Goal: Information Seeking & Learning: Learn about a topic

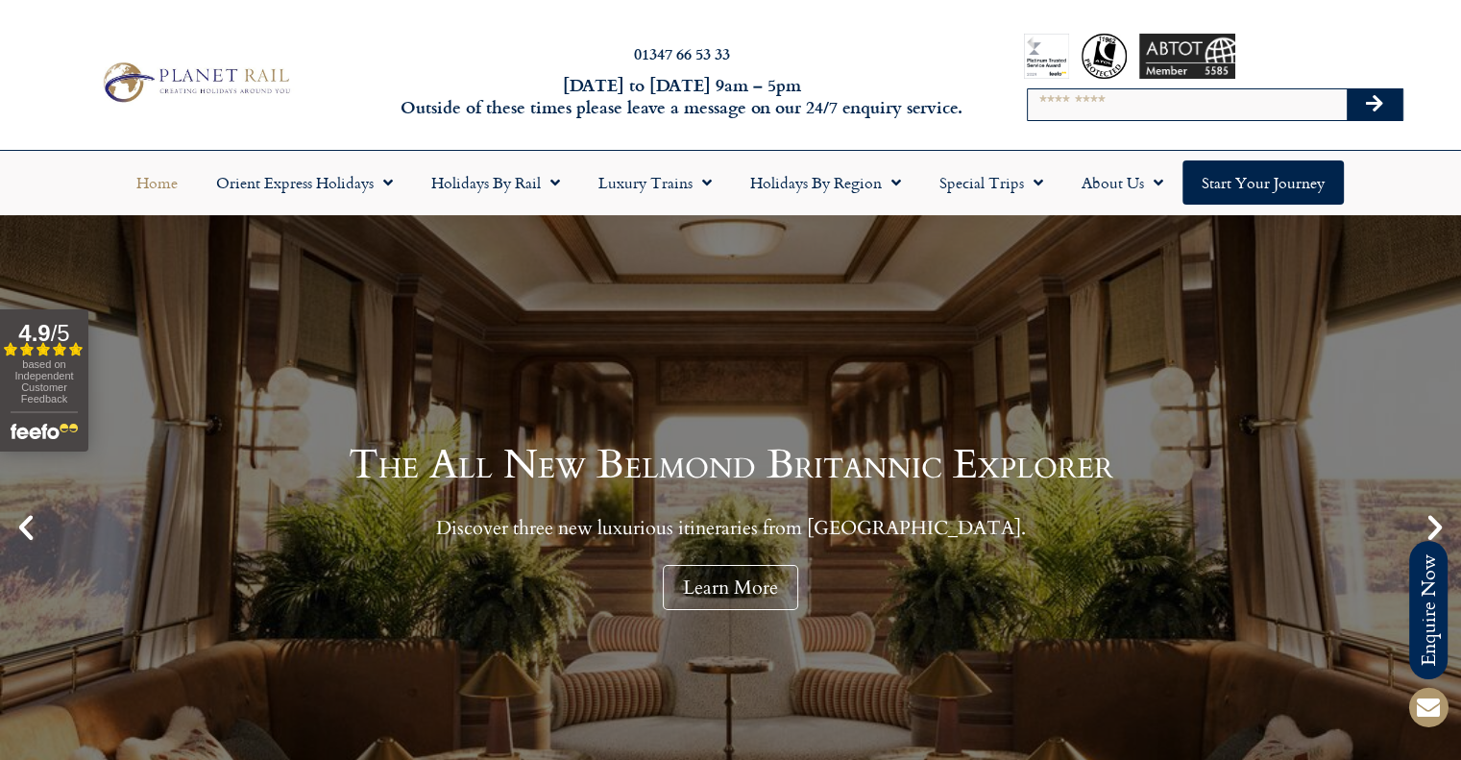
click at [399, 55] on h2 "01347 66 53 33" at bounding box center [682, 53] width 575 height 15
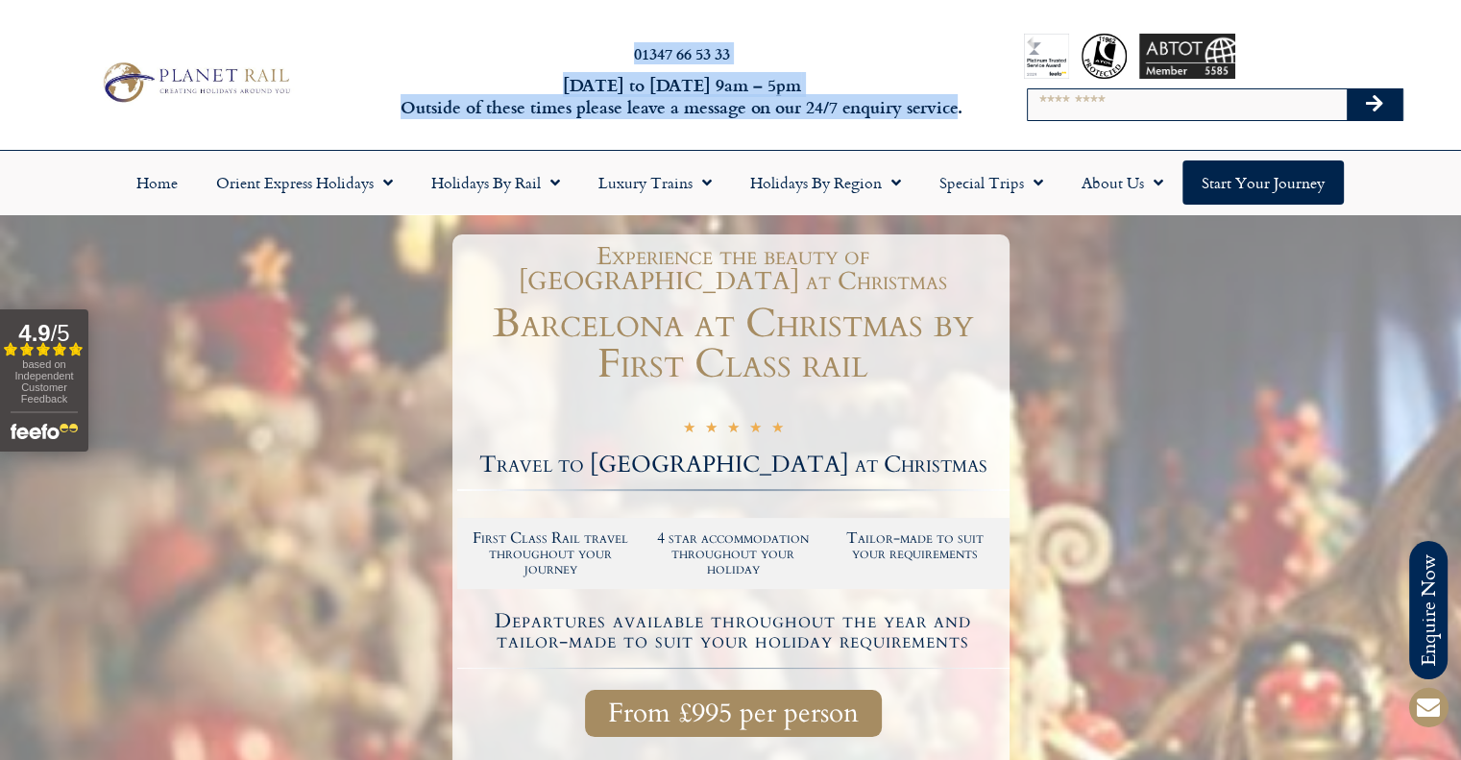
drag, startPoint x: 624, startPoint y: 46, endPoint x: 963, endPoint y: 112, distance: 345.6
click at [962, 111] on div "01347 66 53 33 Monday to Friday 9am – 5pm Outside of these times please leave a…" at bounding box center [682, 82] width 584 height 83
click at [966, 113] on h6 "Monday to Friday 9am – 5pm Outside of these times please leave a message on our…" at bounding box center [682, 96] width 575 height 45
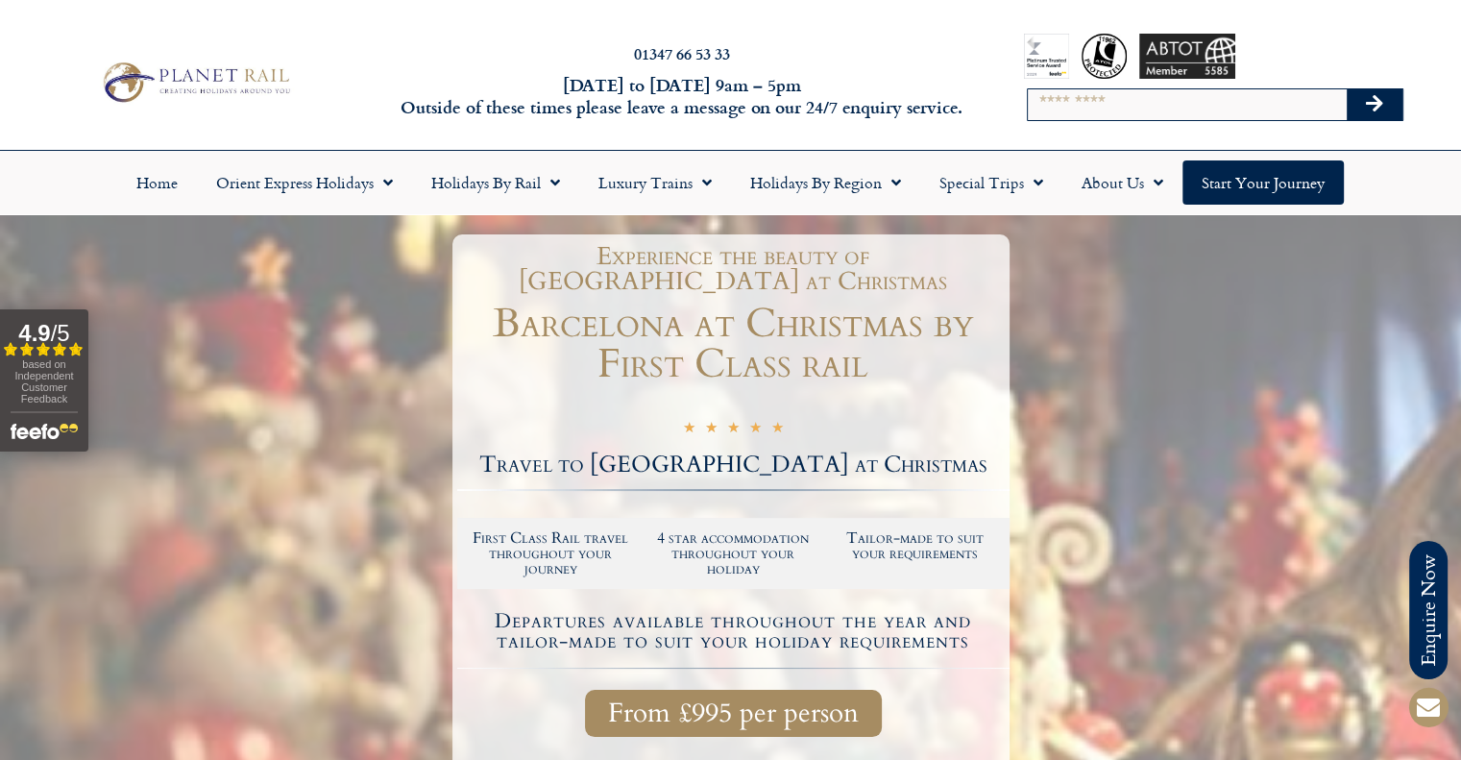
click at [966, 113] on h6 "Monday to Friday 9am – 5pm Outside of these times please leave a message on our…" at bounding box center [682, 96] width 575 height 45
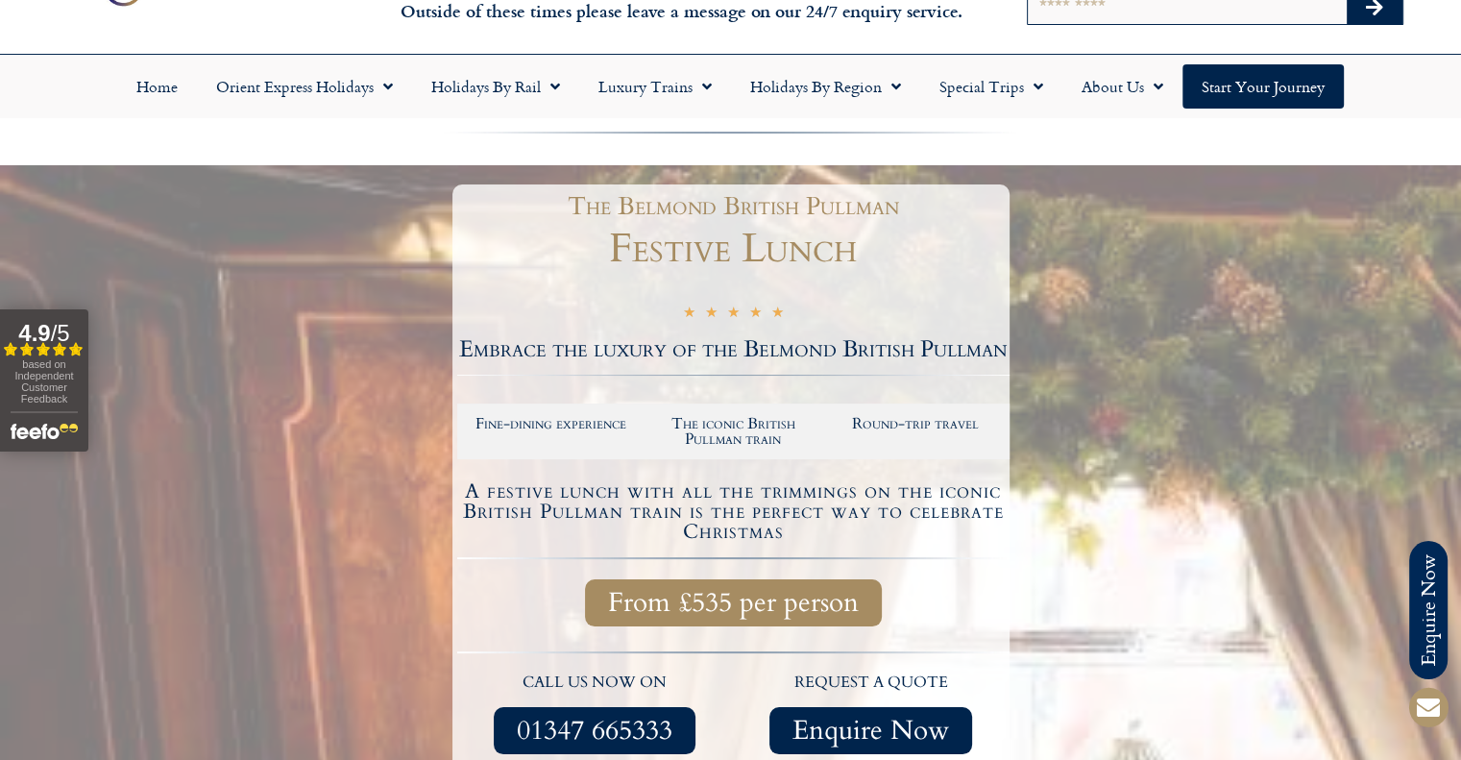
scroll to position [192, 0]
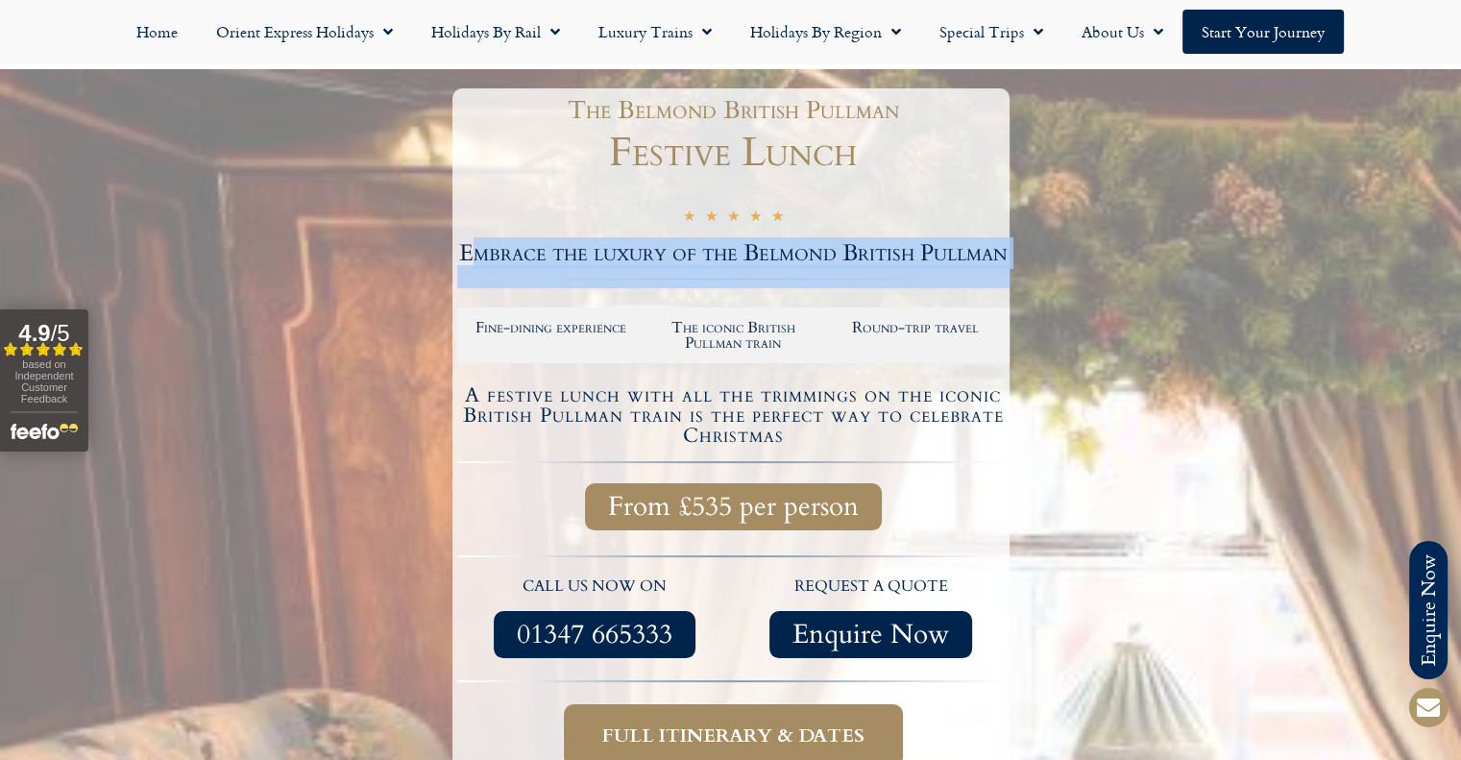
drag, startPoint x: 493, startPoint y: 271, endPoint x: 529, endPoint y: 295, distance: 43.7
click at [529, 295] on div "The Belmond British Pullman Festive Lunch ★ ★ ★ ★ ★ 5/5 Embrace the luxury of t…" at bounding box center [731, 486] width 557 height 796
click at [527, 291] on div at bounding box center [733, 297] width 552 height 19
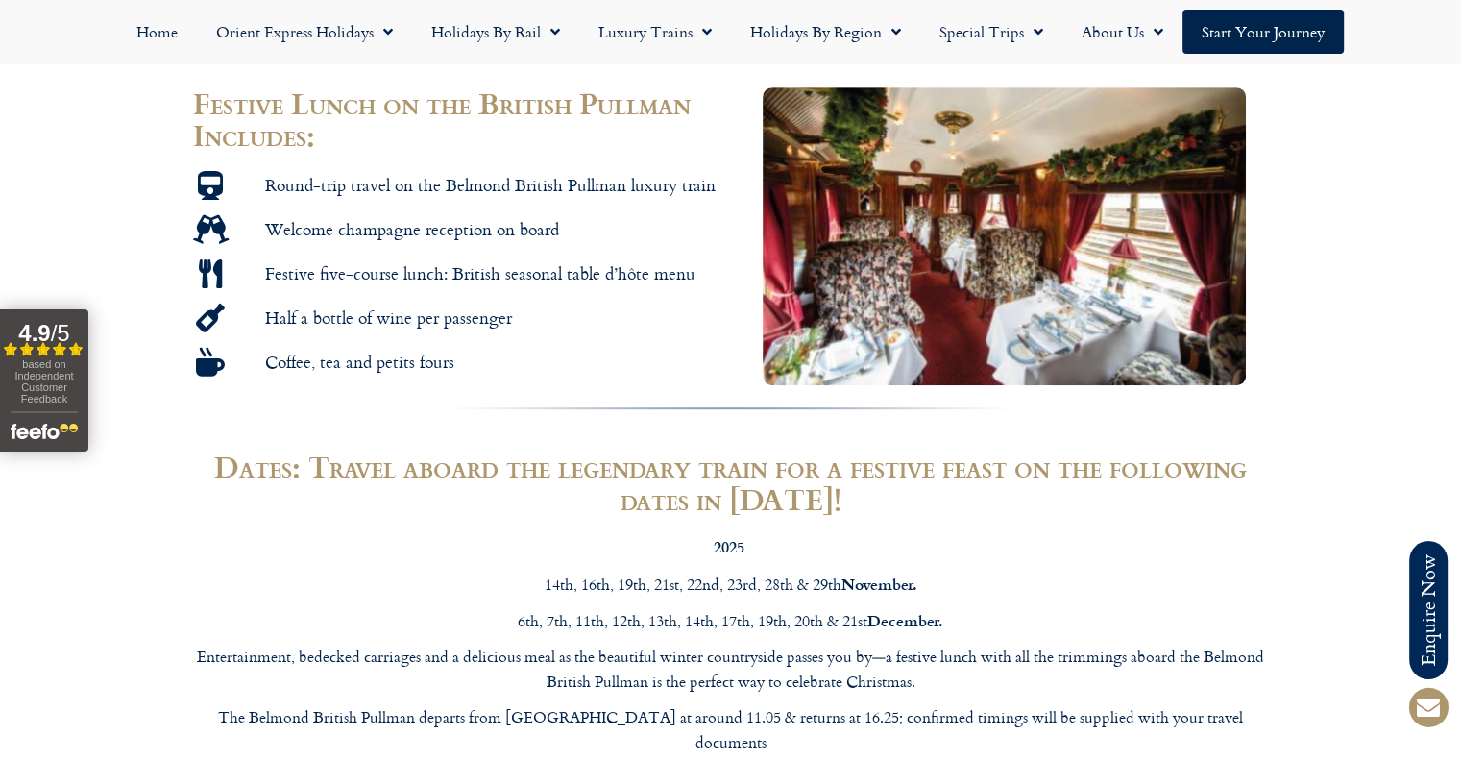
scroll to position [1153, 0]
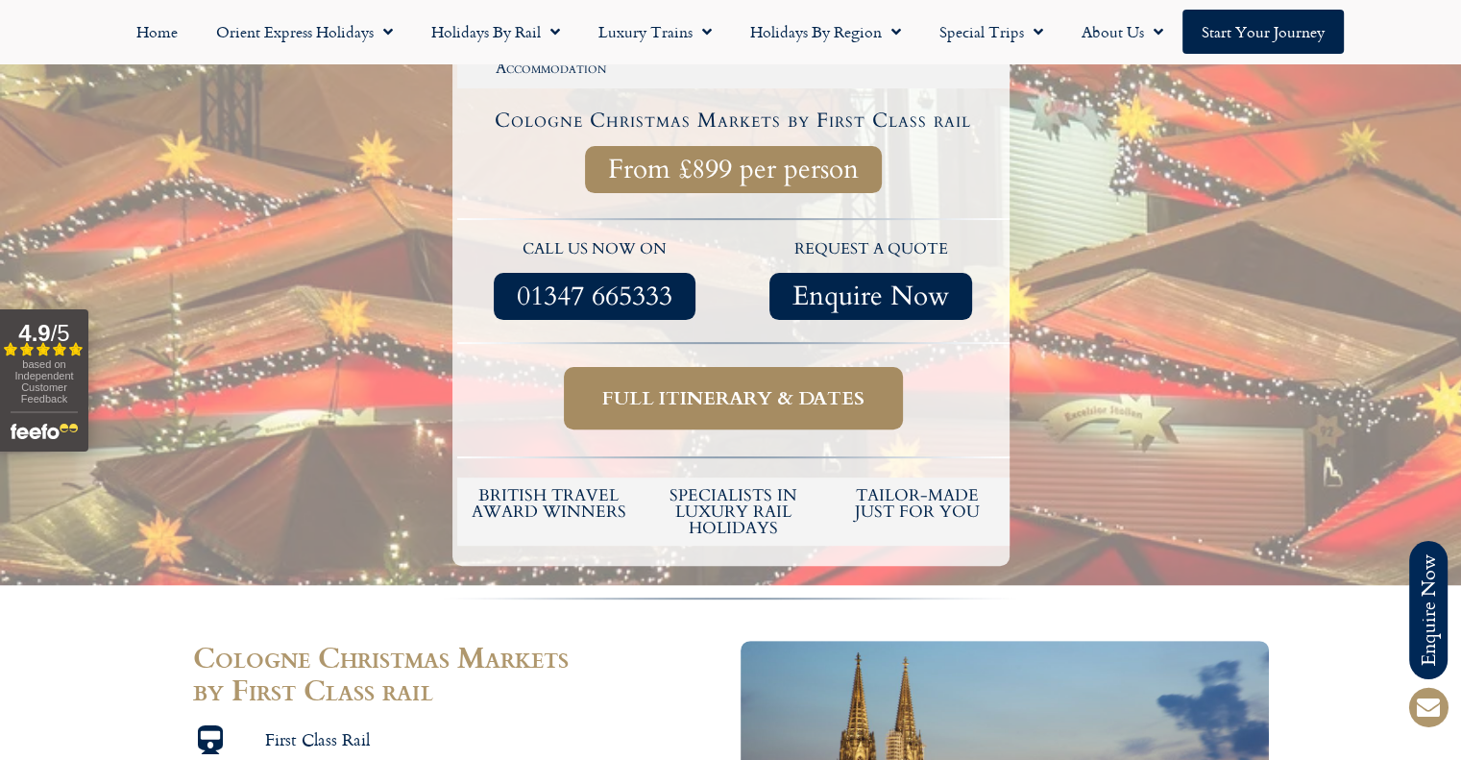
scroll to position [673, 0]
